Goal: Information Seeking & Learning: Learn about a topic

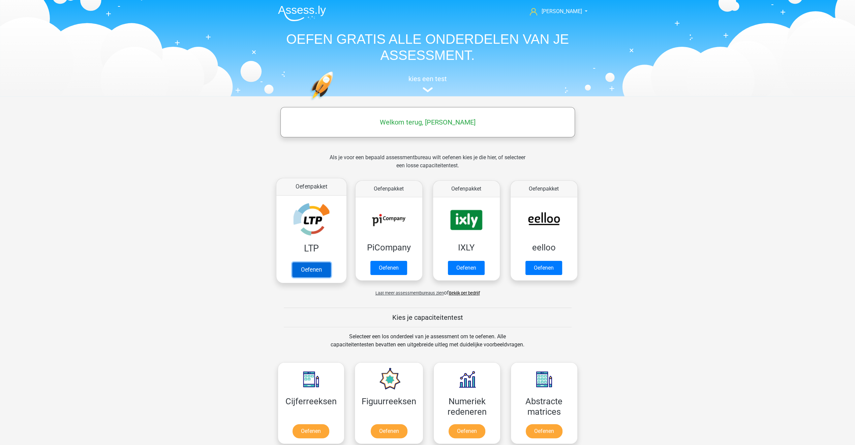
click at [305, 265] on link "Oefenen" at bounding box center [311, 269] width 38 height 15
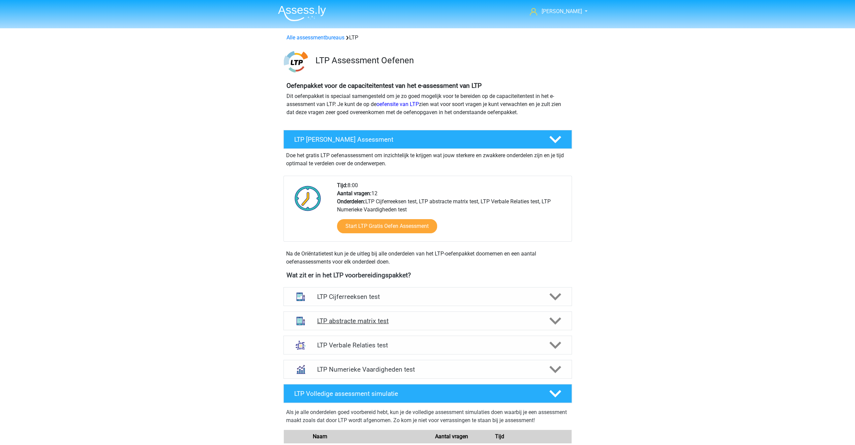
click at [377, 319] on h4 "LTP abstracte matrix test" at bounding box center [427, 321] width 221 height 8
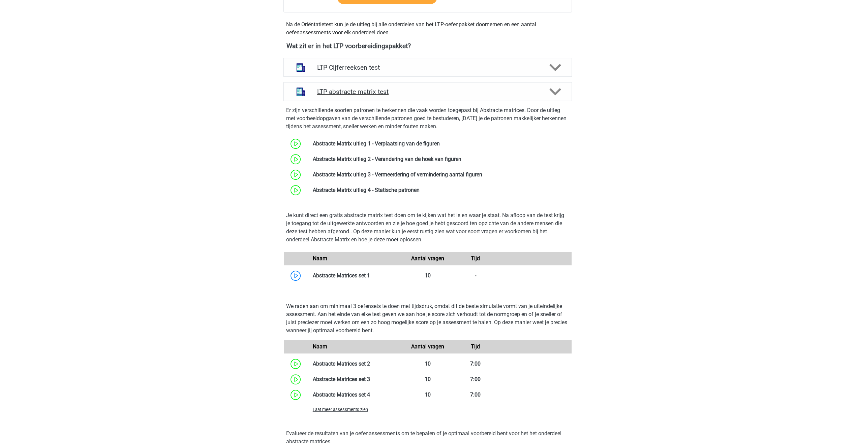
scroll to position [270, 0]
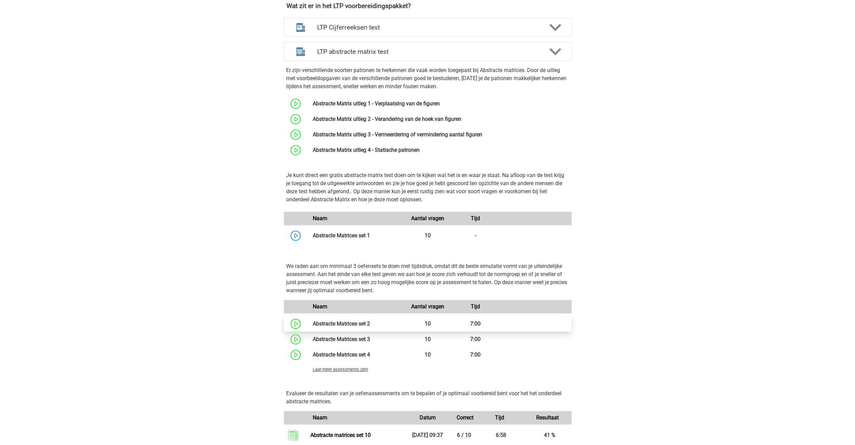
click at [370, 324] on link at bounding box center [370, 324] width 0 height 6
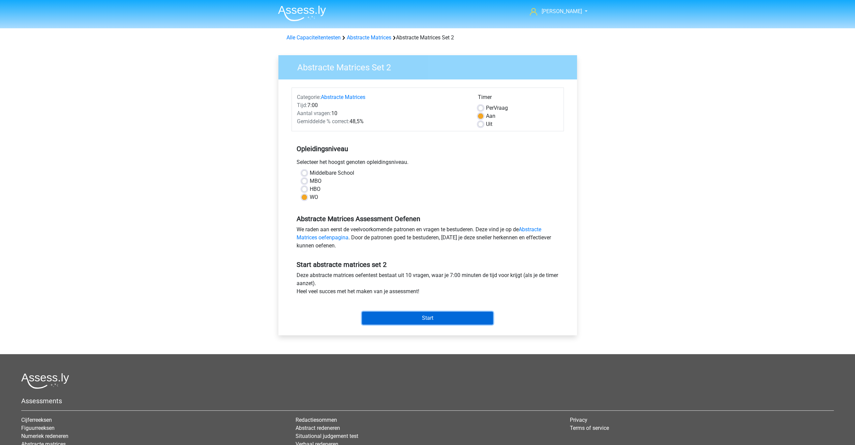
click at [426, 319] on input "Start" at bounding box center [427, 318] width 131 height 13
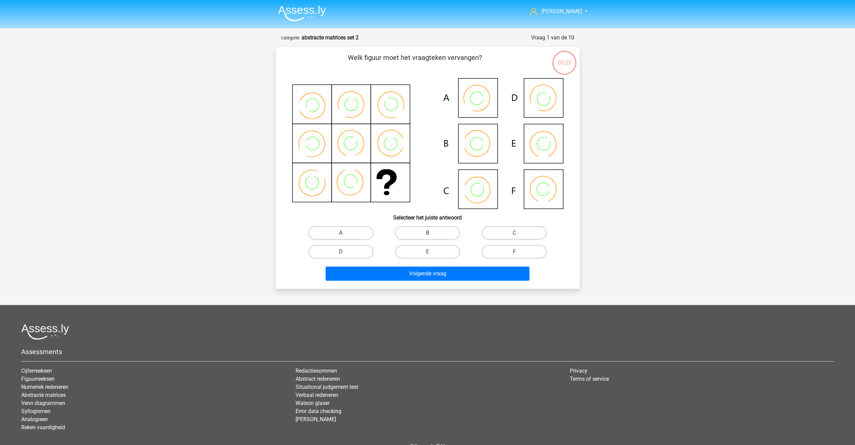
click at [538, 100] on icon at bounding box center [428, 143] width 272 height 131
click at [360, 248] on label "D" at bounding box center [340, 251] width 65 height 13
click at [345, 252] on input "D" at bounding box center [343, 254] width 4 height 4
radio input "true"
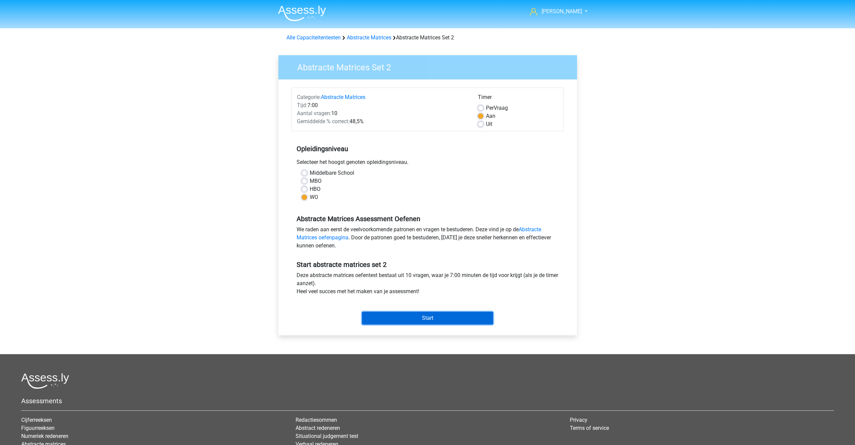
click at [377, 322] on input "Start" at bounding box center [427, 318] width 131 height 13
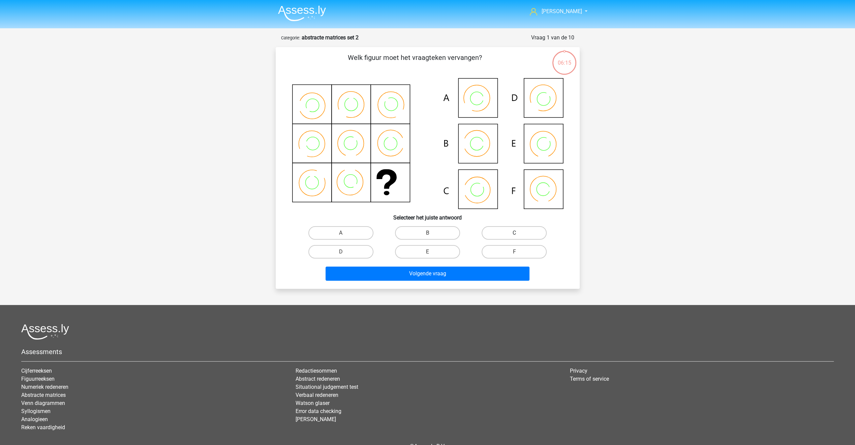
click at [493, 232] on label "C" at bounding box center [513, 232] width 65 height 13
click at [514, 233] on input "C" at bounding box center [516, 235] width 4 height 4
radio input "true"
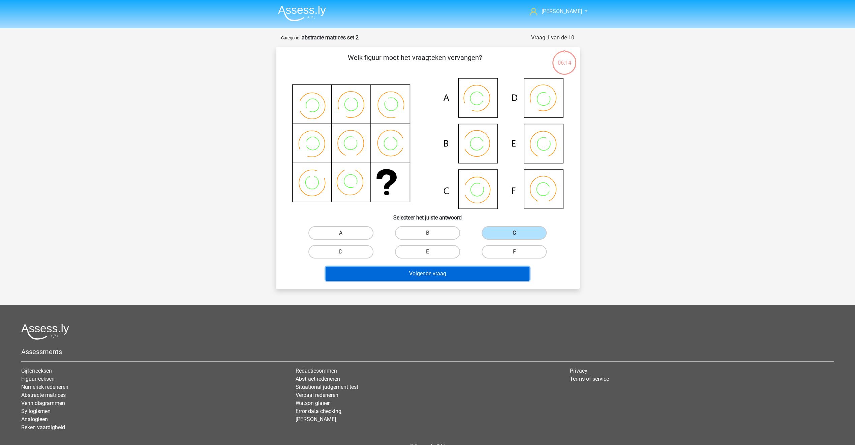
click at [453, 273] on button "Volgende vraag" at bounding box center [427, 274] width 204 height 14
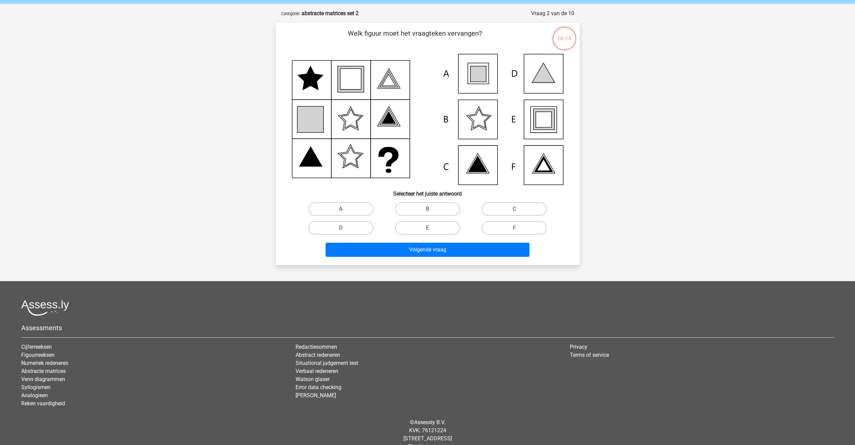
scroll to position [34, 0]
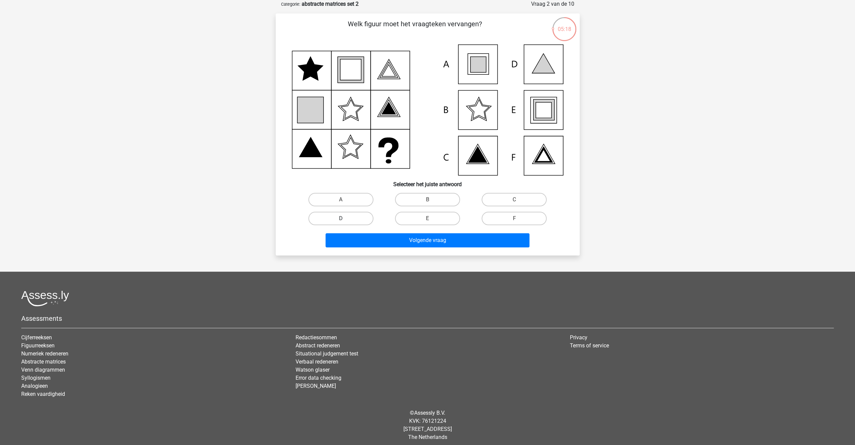
click at [357, 216] on label "D" at bounding box center [340, 218] width 65 height 13
click at [345, 219] on input "D" at bounding box center [343, 221] width 4 height 4
radio input "true"
click at [378, 241] on button "Volgende vraag" at bounding box center [427, 240] width 204 height 14
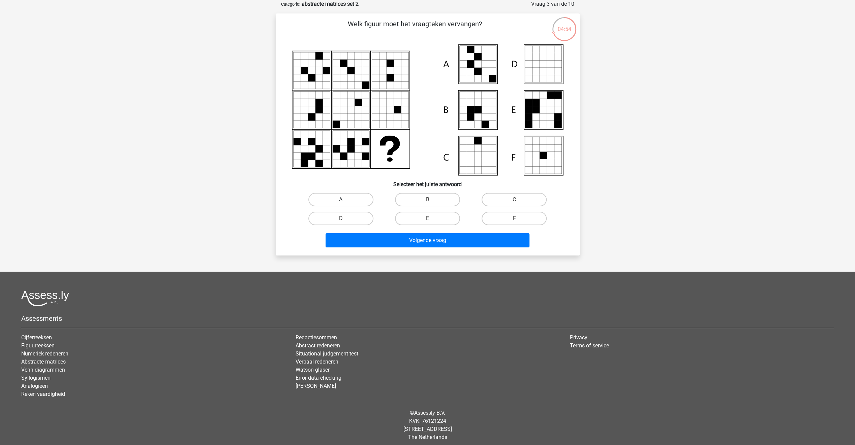
click at [368, 199] on label "A" at bounding box center [340, 199] width 65 height 13
click at [345, 200] on input "A" at bounding box center [343, 202] width 4 height 4
radio input "true"
click at [384, 240] on button "Volgende vraag" at bounding box center [427, 240] width 204 height 14
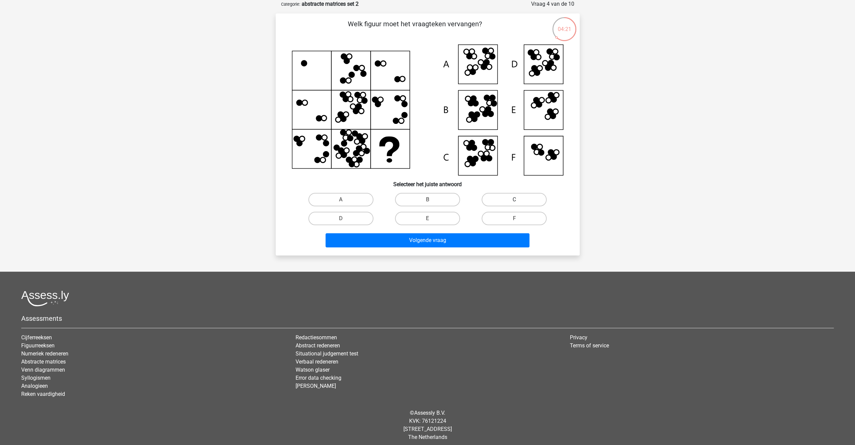
click at [490, 200] on label "C" at bounding box center [513, 199] width 65 height 13
click at [514, 200] on input "C" at bounding box center [516, 202] width 4 height 4
radio input "true"
click at [475, 236] on button "Volgende vraag" at bounding box center [427, 240] width 204 height 14
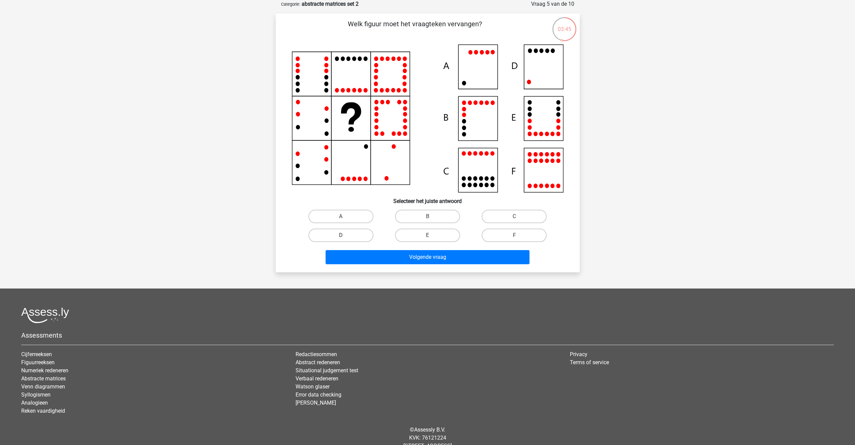
click at [353, 232] on label "D" at bounding box center [340, 235] width 65 height 13
click at [345, 235] on input "D" at bounding box center [343, 237] width 4 height 4
radio input "true"
click at [385, 258] on button "Volgende vraag" at bounding box center [427, 257] width 204 height 14
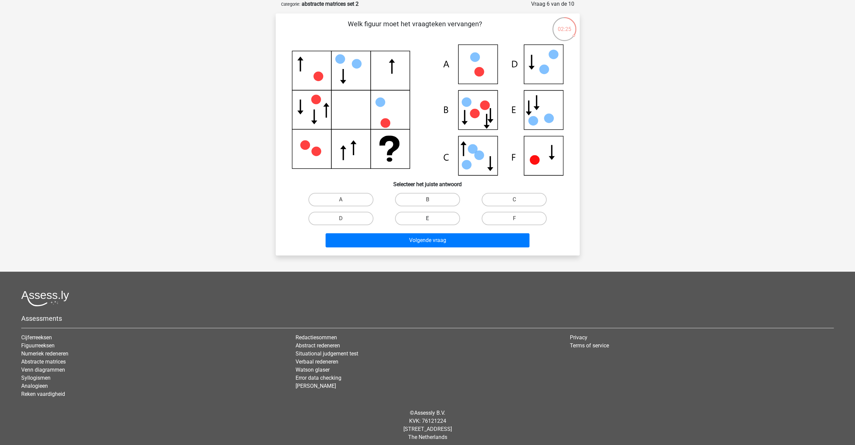
click at [427, 216] on label "E" at bounding box center [427, 218] width 65 height 13
click at [427, 219] on input "E" at bounding box center [429, 221] width 4 height 4
radio input "true"
click at [427, 238] on button "Volgende vraag" at bounding box center [427, 240] width 204 height 14
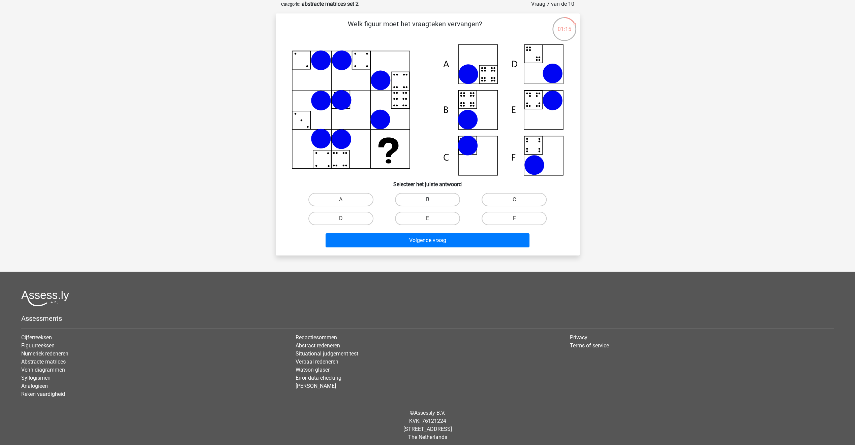
click at [445, 198] on label "B" at bounding box center [427, 199] width 65 height 13
click at [432, 200] on input "B" at bounding box center [429, 202] width 4 height 4
radio input "true"
click at [451, 240] on button "Volgende vraag" at bounding box center [427, 240] width 204 height 14
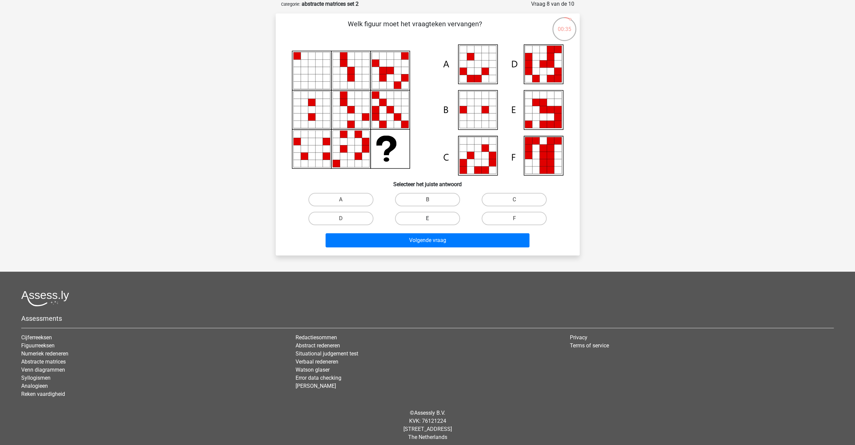
click at [432, 219] on label "E" at bounding box center [427, 218] width 65 height 13
click at [432, 219] on input "E" at bounding box center [429, 221] width 4 height 4
radio input "true"
click at [433, 241] on button "Volgende vraag" at bounding box center [427, 240] width 204 height 14
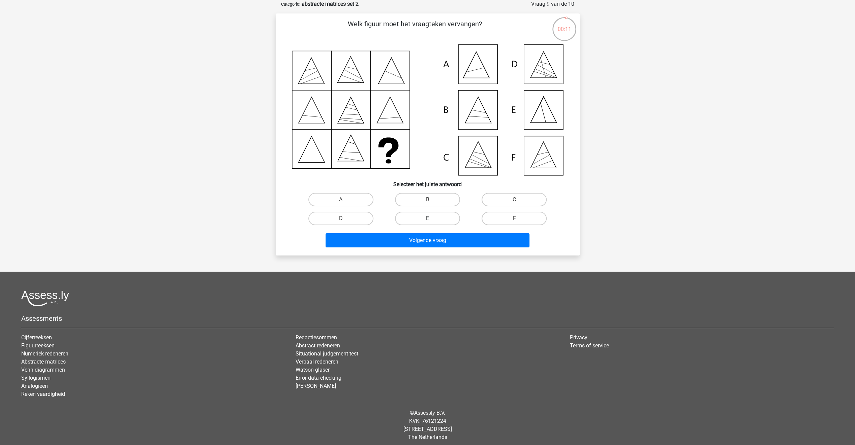
click at [439, 216] on label "E" at bounding box center [427, 218] width 65 height 13
click at [432, 219] on input "E" at bounding box center [429, 221] width 4 height 4
radio input "true"
click at [435, 238] on button "Volgende vraag" at bounding box center [427, 240] width 204 height 14
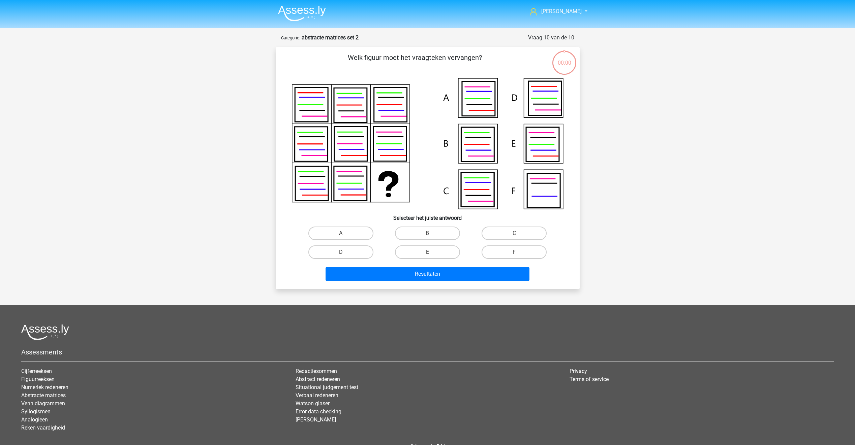
scroll to position [34, 0]
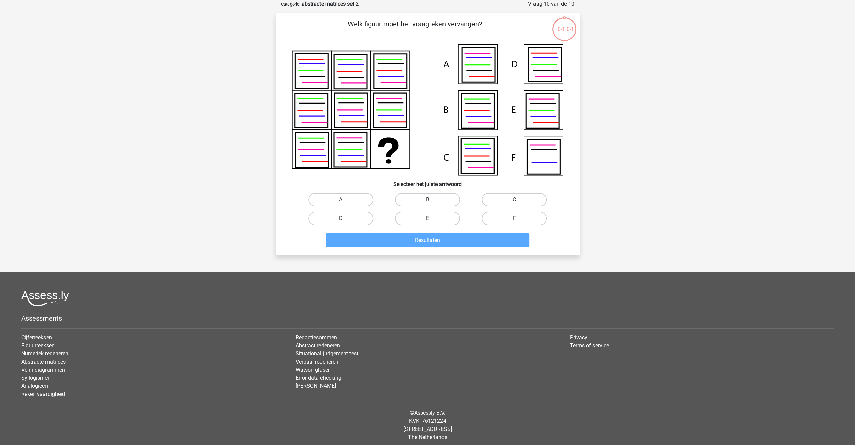
drag, startPoint x: 0, startPoint y: 0, endPoint x: 477, endPoint y: 116, distance: 491.2
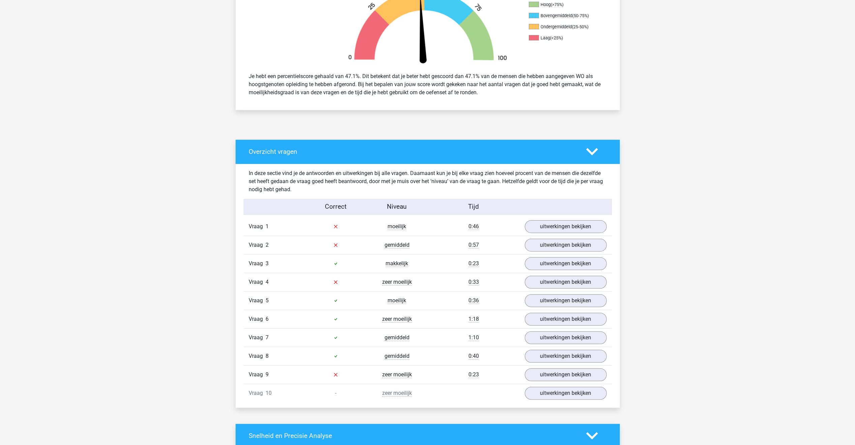
scroll to position [236, 0]
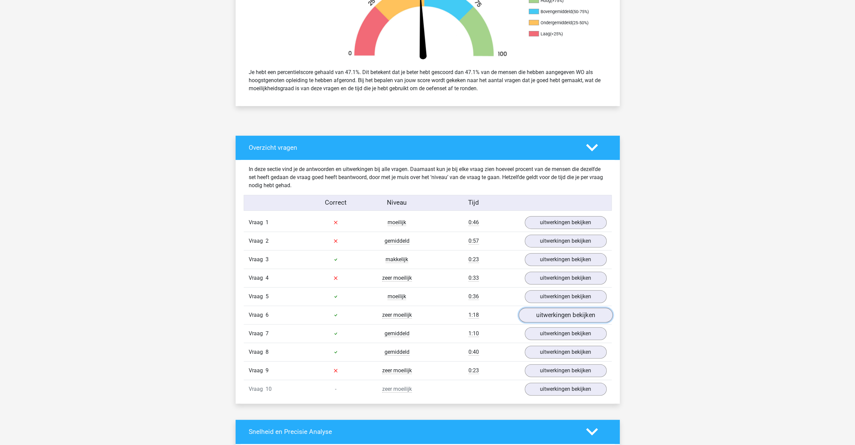
click at [531, 310] on link "uitwerkingen bekijken" at bounding box center [565, 315] width 94 height 15
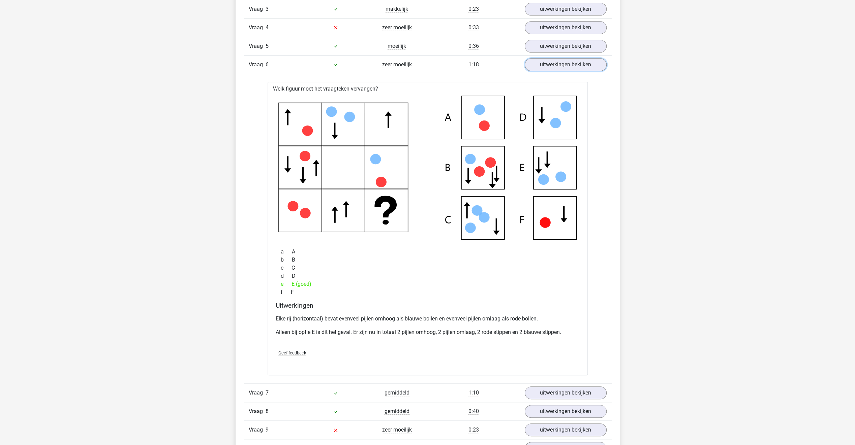
scroll to position [404, 0]
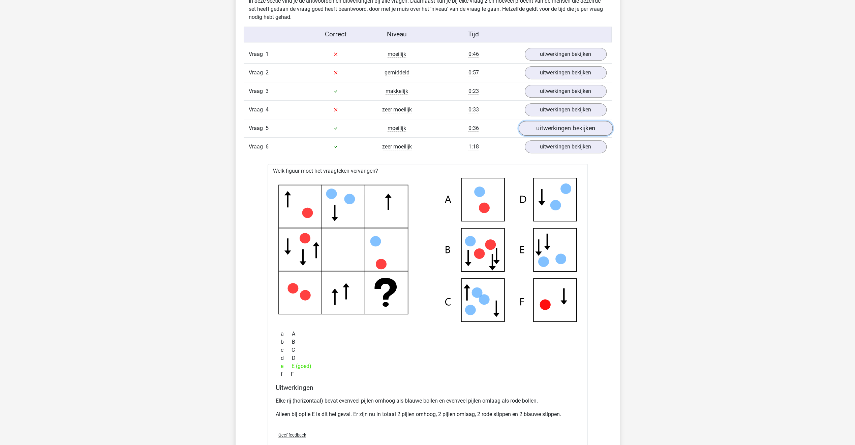
click at [534, 122] on link "uitwerkingen bekijken" at bounding box center [565, 128] width 94 height 15
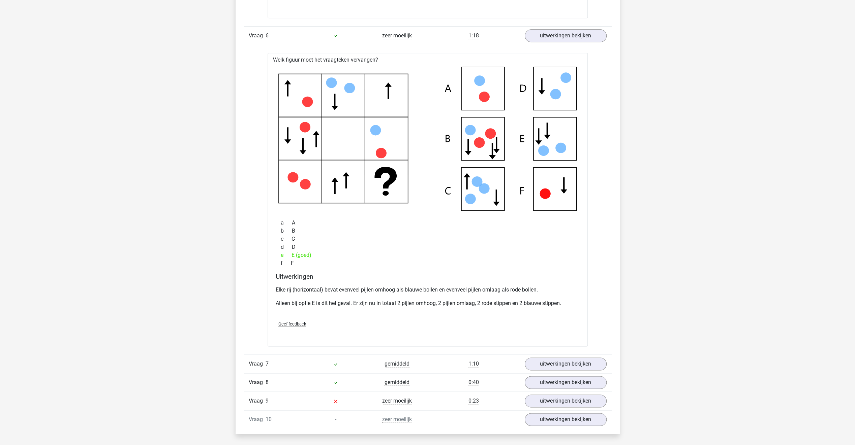
scroll to position [943, 0]
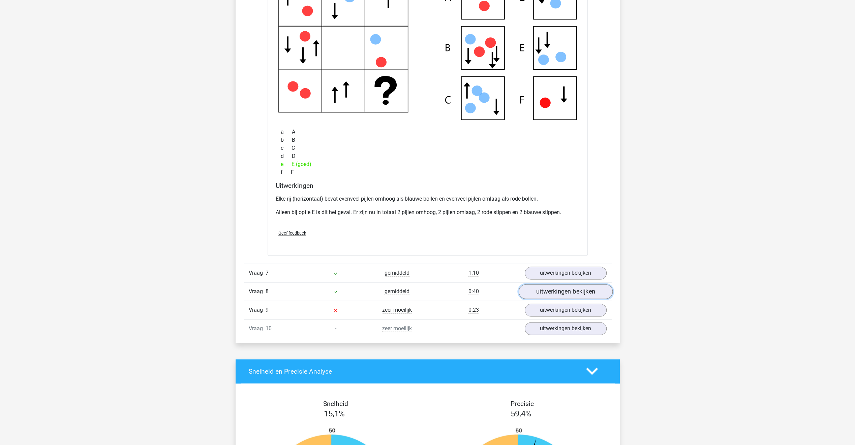
click at [530, 293] on link "uitwerkingen bekijken" at bounding box center [565, 291] width 94 height 15
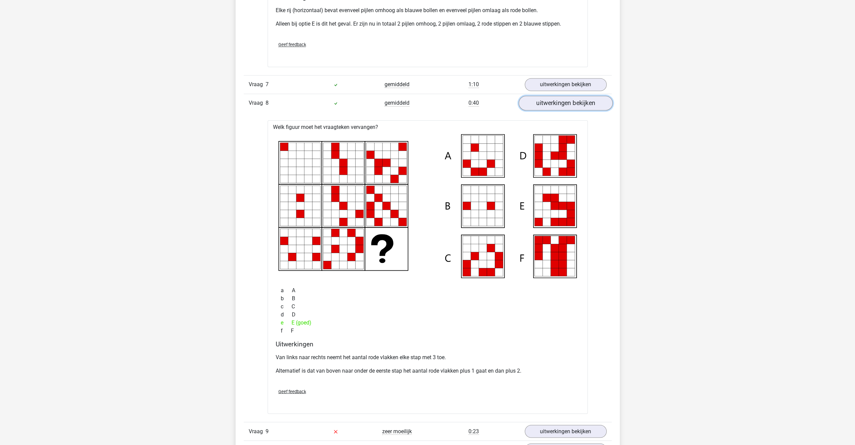
scroll to position [1145, 0]
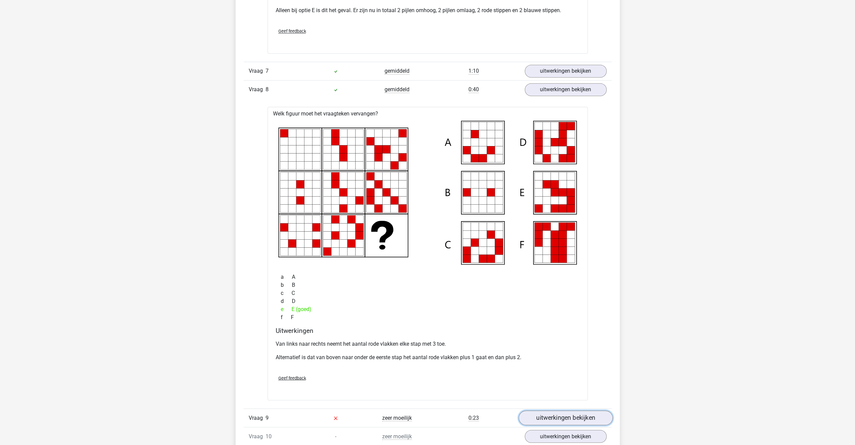
click at [534, 415] on link "uitwerkingen bekijken" at bounding box center [565, 418] width 94 height 15
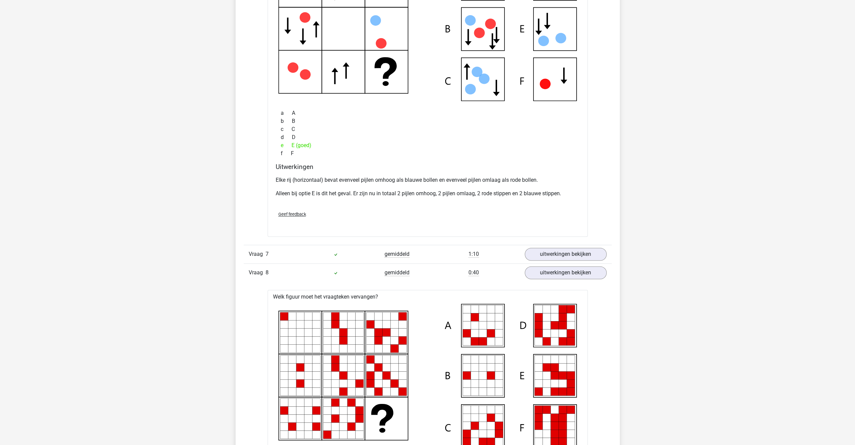
scroll to position [943, 0]
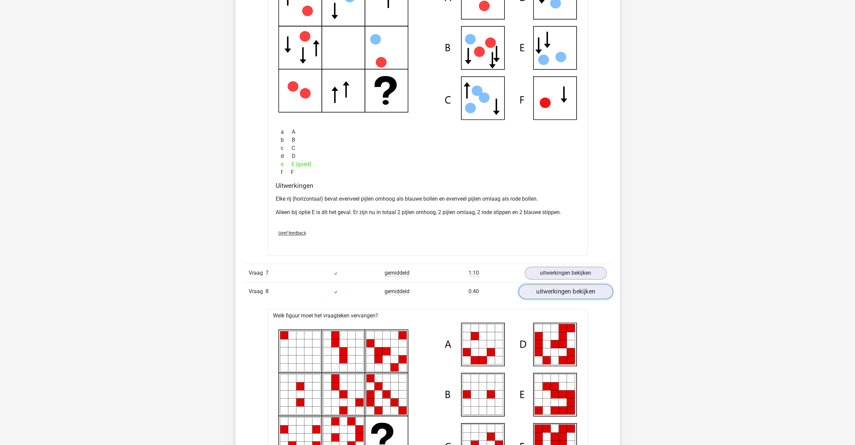
click at [529, 288] on link "uitwerkingen bekijken" at bounding box center [565, 291] width 94 height 15
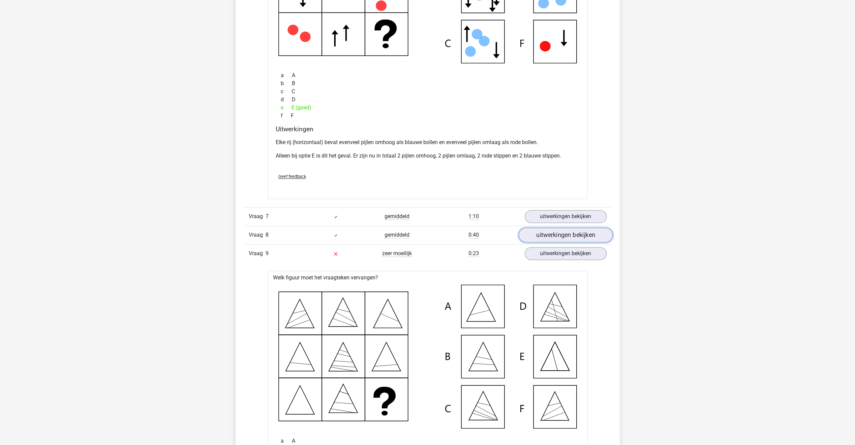
scroll to position [1044, 0]
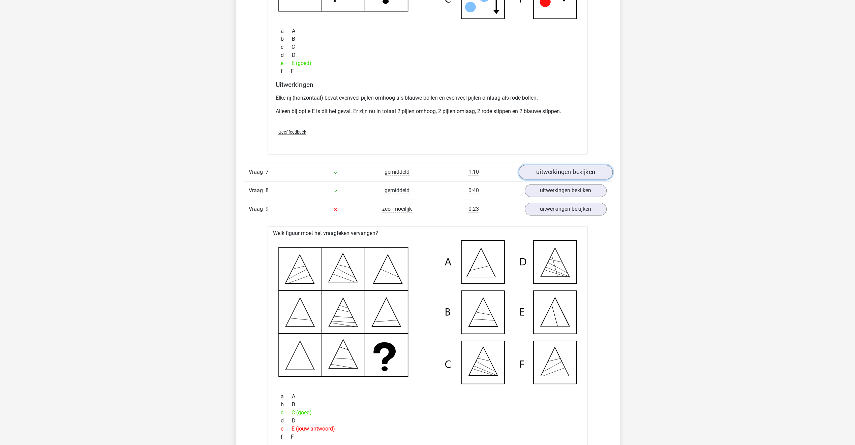
click at [525, 171] on link "uitwerkingen bekijken" at bounding box center [565, 172] width 94 height 15
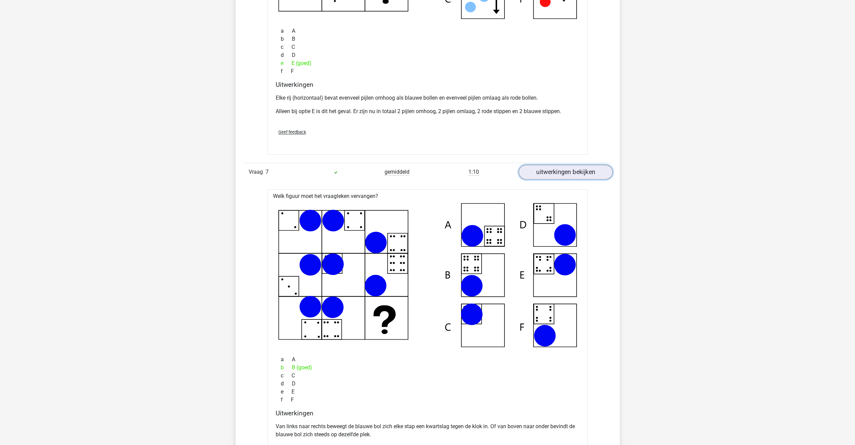
click at [525, 171] on link "uitwerkingen bekijken" at bounding box center [565, 172] width 94 height 15
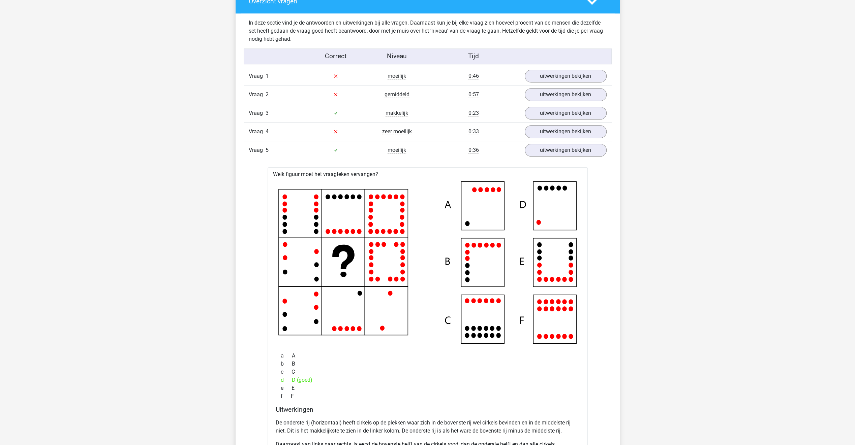
scroll to position [303, 0]
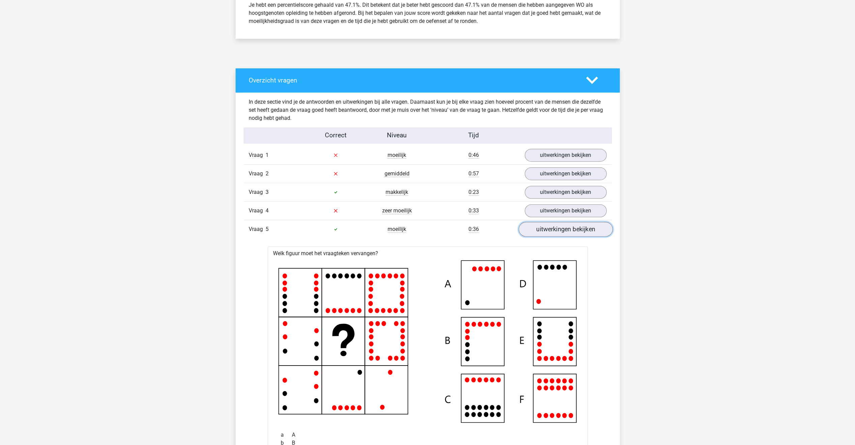
click at [574, 226] on link "uitwerkingen bekijken" at bounding box center [565, 229] width 94 height 15
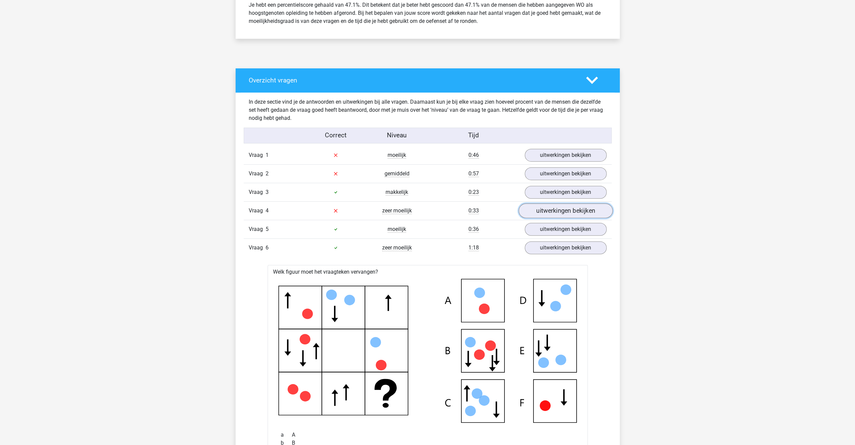
click at [563, 209] on link "uitwerkingen bekijken" at bounding box center [565, 210] width 94 height 15
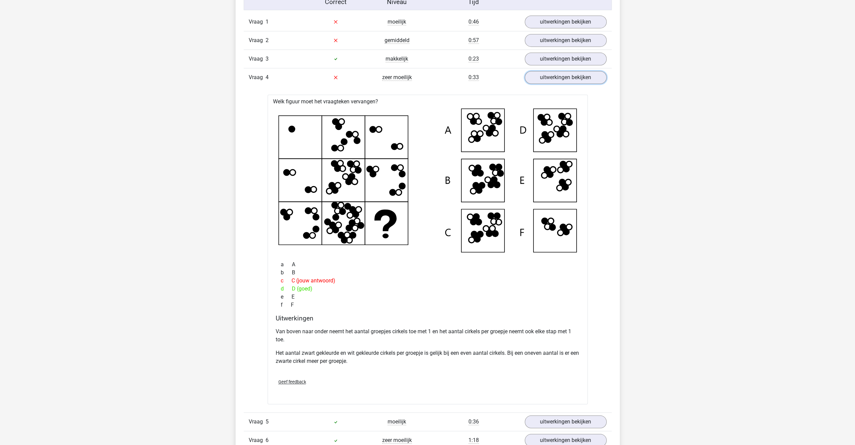
scroll to position [438, 0]
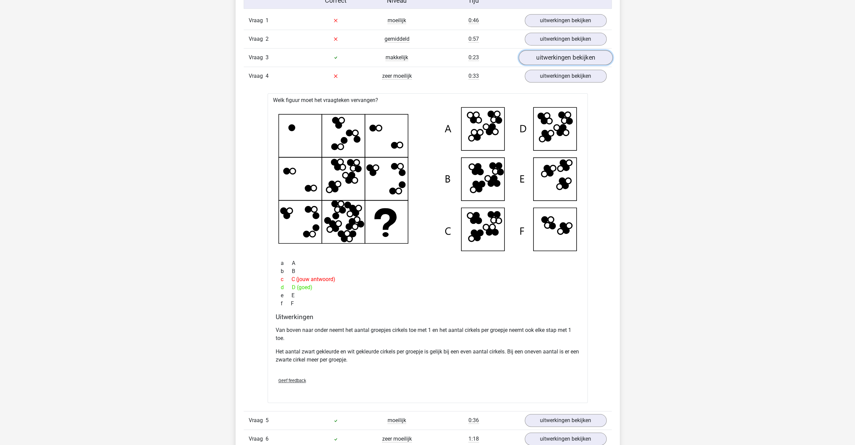
click at [567, 53] on link "uitwerkingen bekijken" at bounding box center [565, 57] width 94 height 15
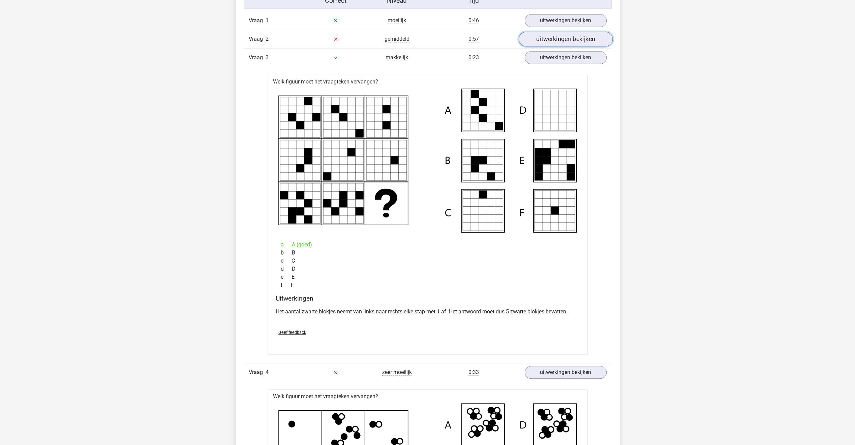
click at [556, 36] on link "uitwerkingen bekijken" at bounding box center [565, 39] width 94 height 15
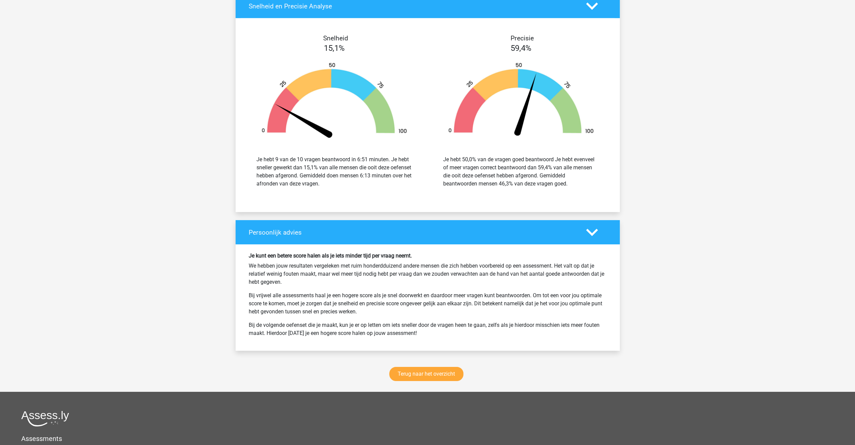
scroll to position [2257, 0]
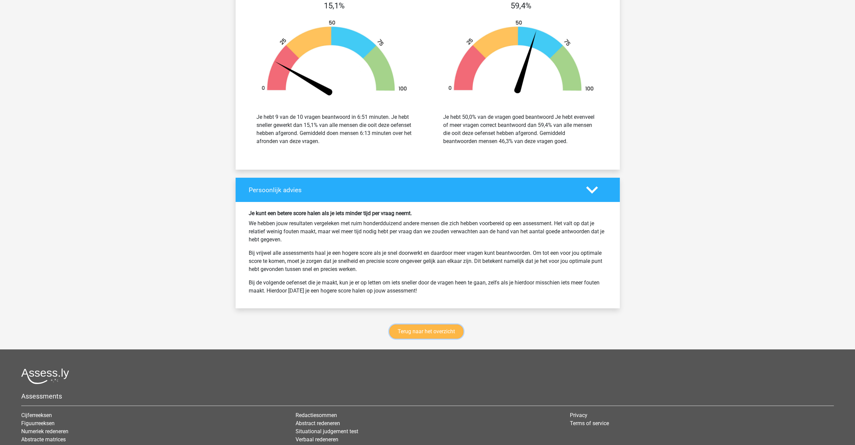
click at [407, 331] on link "Terug naar het overzicht" at bounding box center [426, 332] width 74 height 14
